Goal: Information Seeking & Learning: Learn about a topic

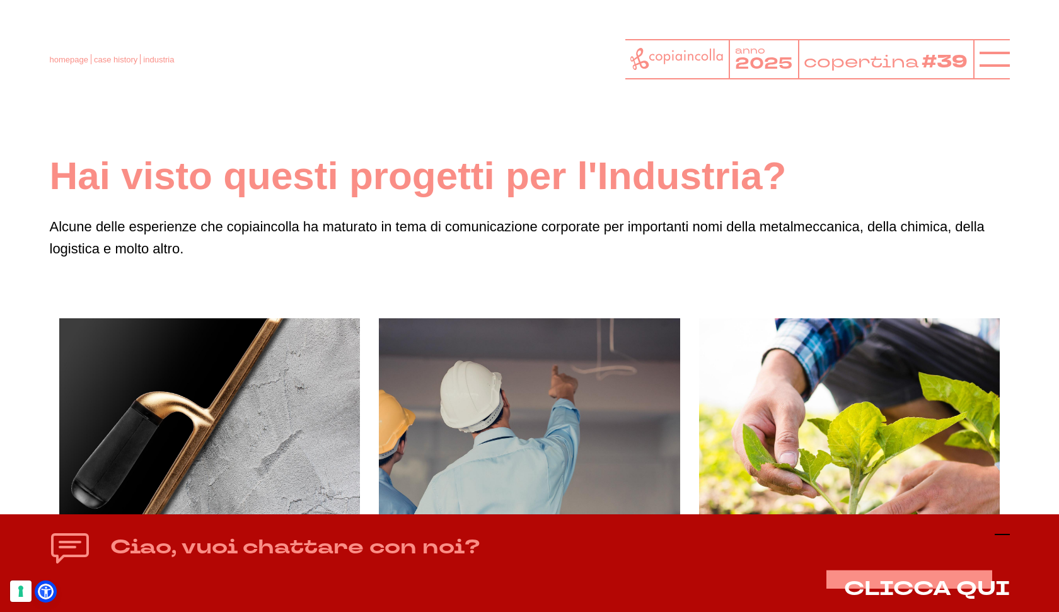
click at [1001, 538] on icon at bounding box center [1002, 534] width 15 height 15
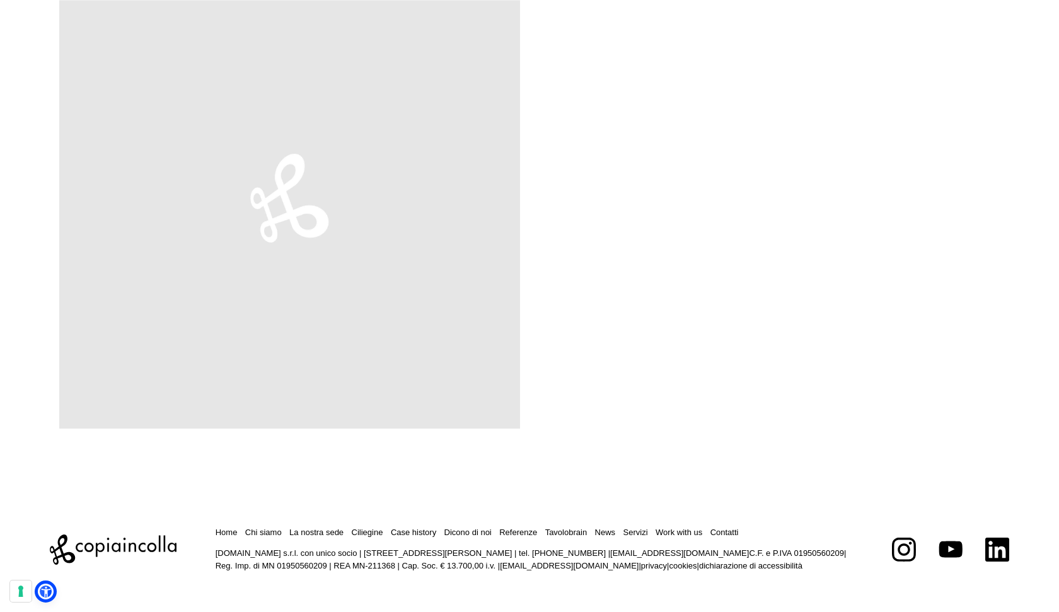
scroll to position [5540, 0]
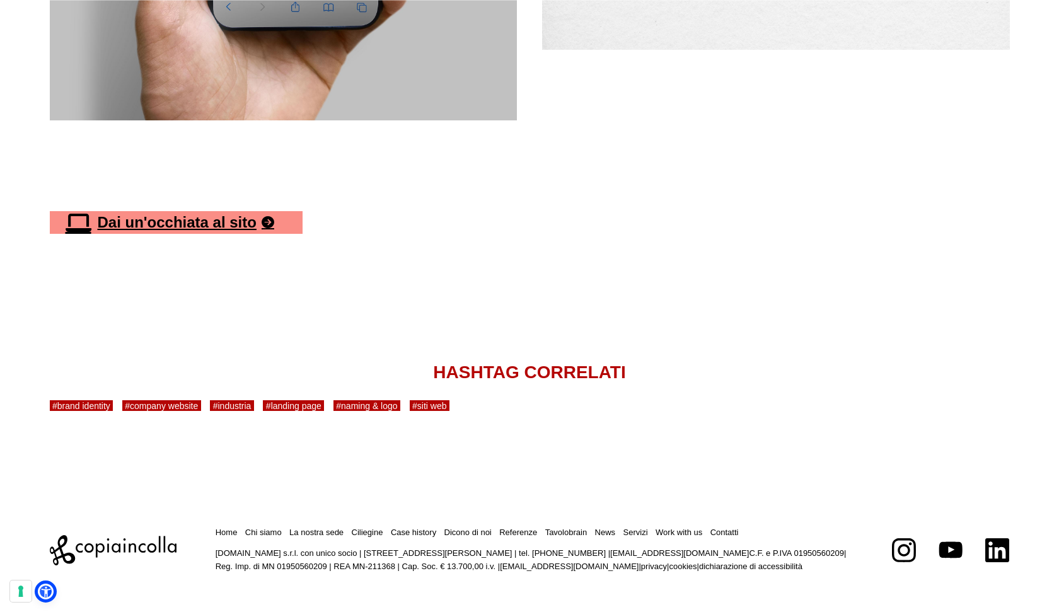
scroll to position [2163, 0]
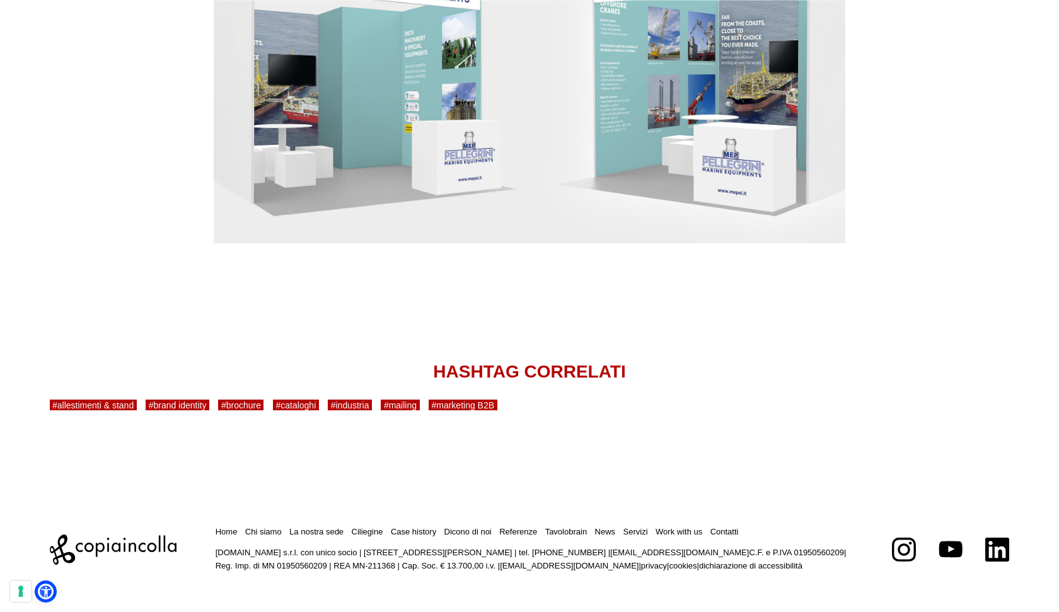
scroll to position [3170, 0]
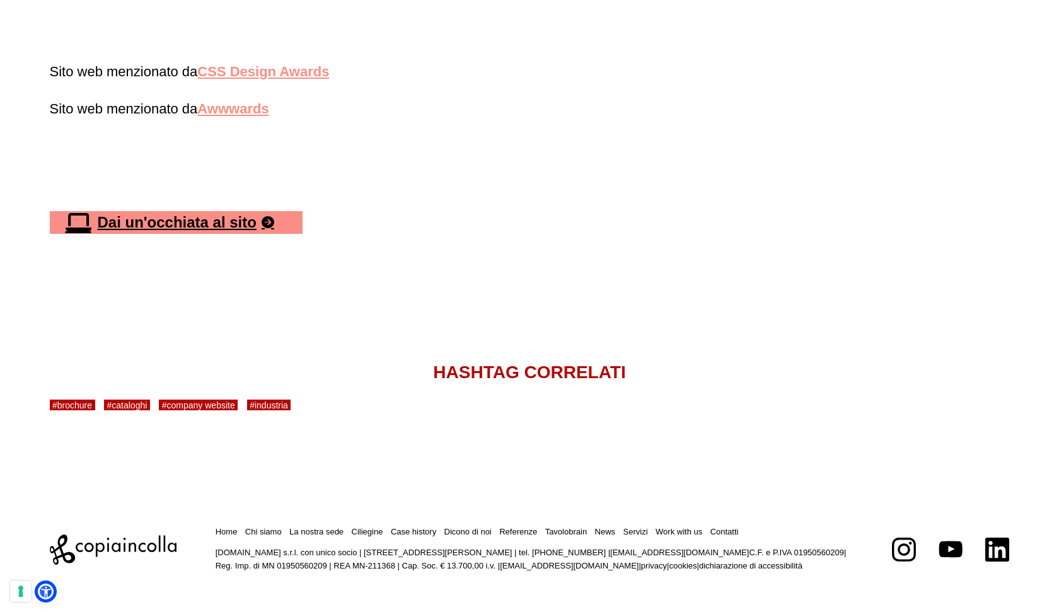
scroll to position [3142, 0]
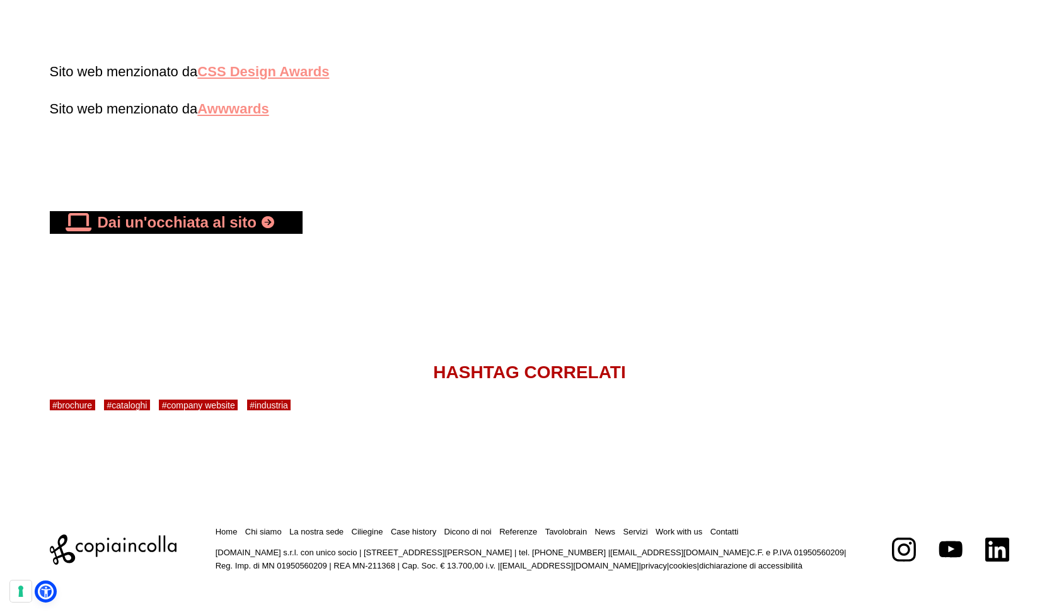
click at [254, 214] on link "Dai un'occhiata al sito" at bounding box center [176, 222] width 253 height 23
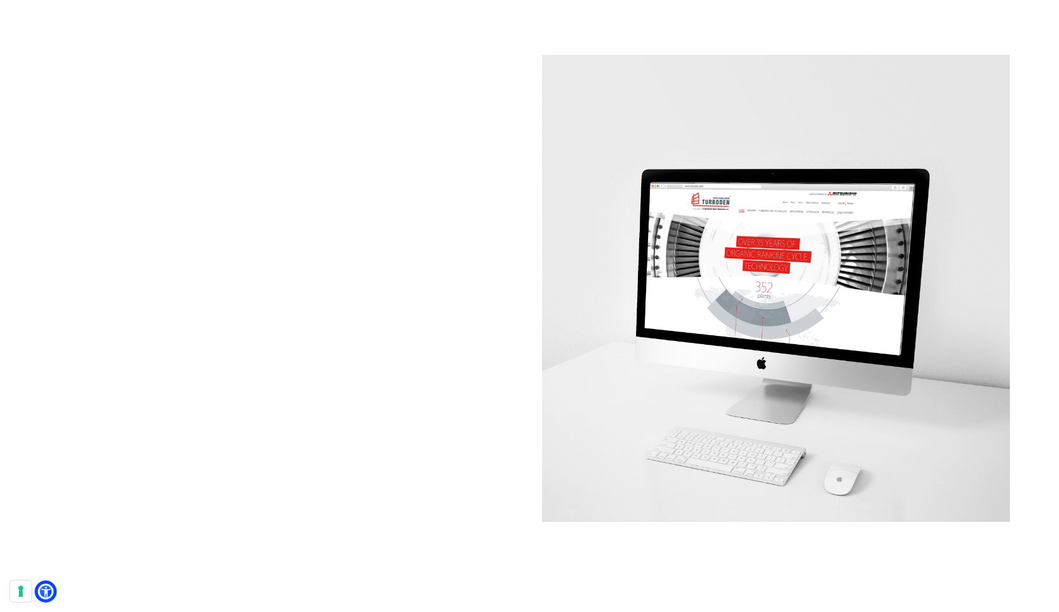
scroll to position [2507, 0]
click at [325, 286] on video at bounding box center [284, 359] width 468 height 468
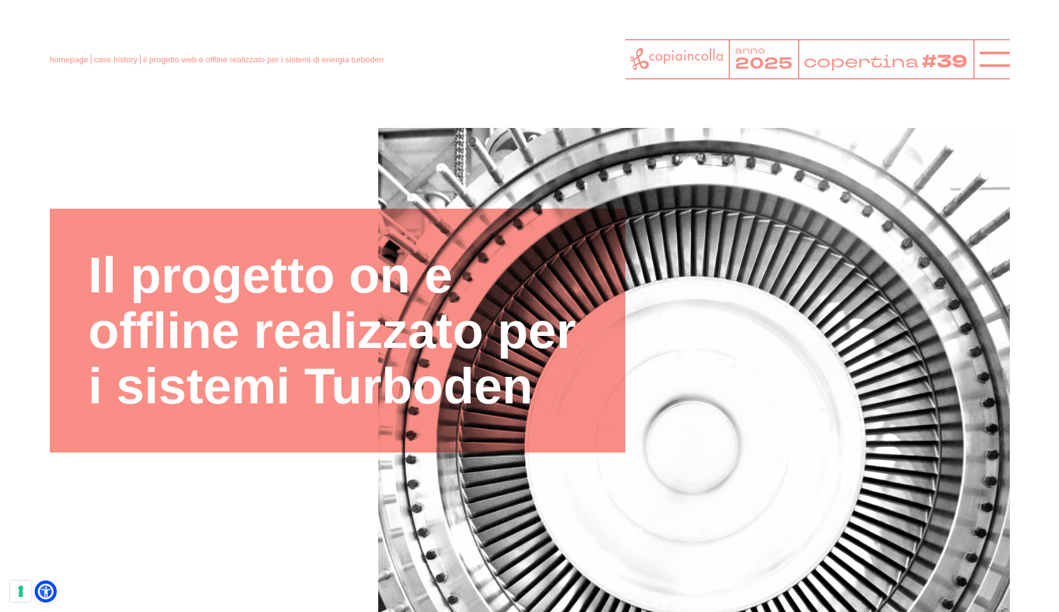
scroll to position [24, 0]
